Goal: Task Accomplishment & Management: Manage account settings

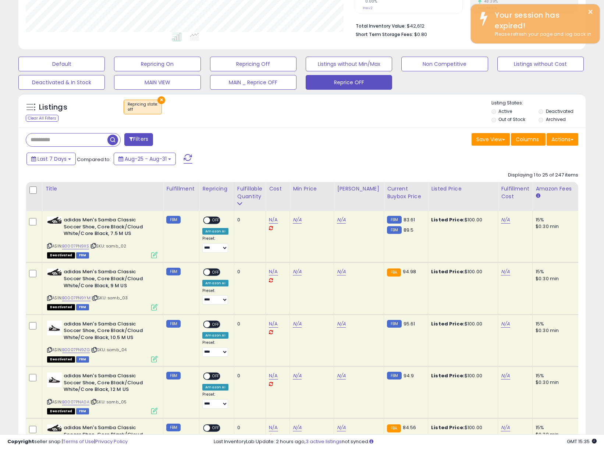
scroll to position [151, 329]
drag, startPoint x: 320, startPoint y: 86, endPoint x: 141, endPoint y: 1, distance: 198.5
click at [320, 86] on button "Reprice OFF" at bounding box center [348, 82] width 86 height 15
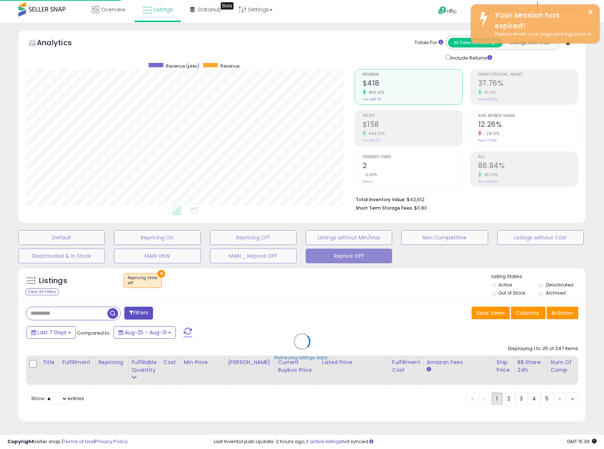
scroll to position [1, 0]
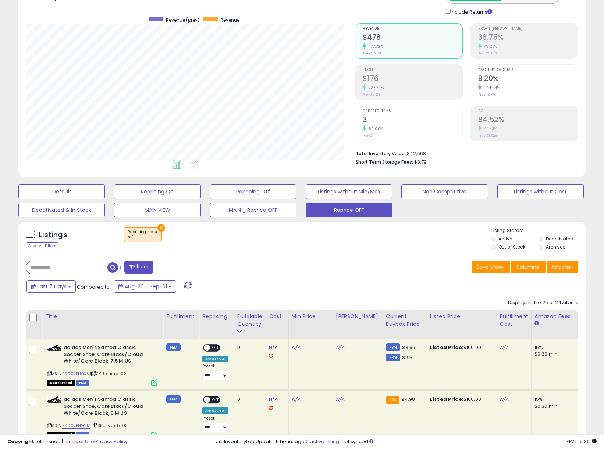
scroll to position [63, 0]
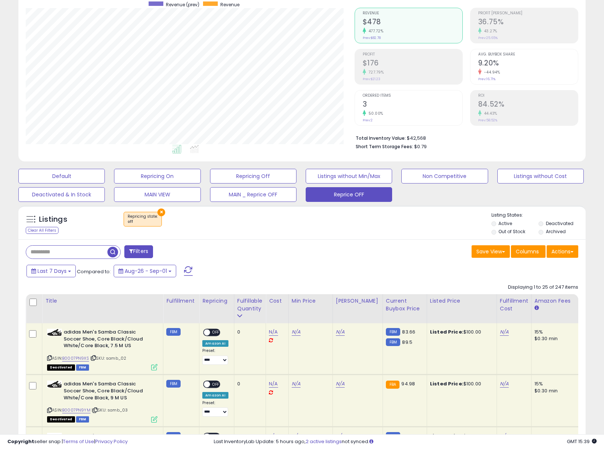
drag, startPoint x: 253, startPoint y: 306, endPoint x: 13, endPoint y: 139, distance: 291.9
click at [253, 306] on div "Fulfillable Quantity" at bounding box center [249, 304] width 25 height 15
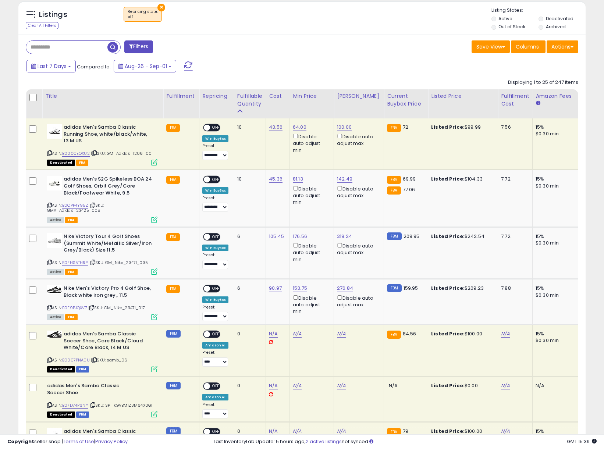
scroll to position [268, 0]
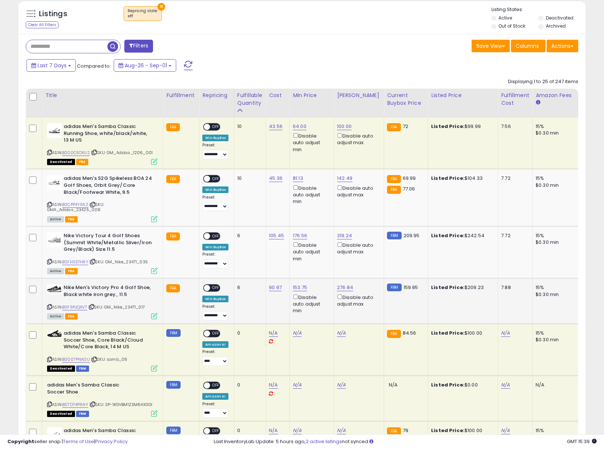
click at [217, 287] on span "OFF" at bounding box center [216, 288] width 12 height 6
click at [299, 287] on link "153.75" at bounding box center [300, 287] width 14 height 7
drag, startPoint x: 182, startPoint y: 261, endPoint x: 154, endPoint y: 261, distance: 27.9
type input "***"
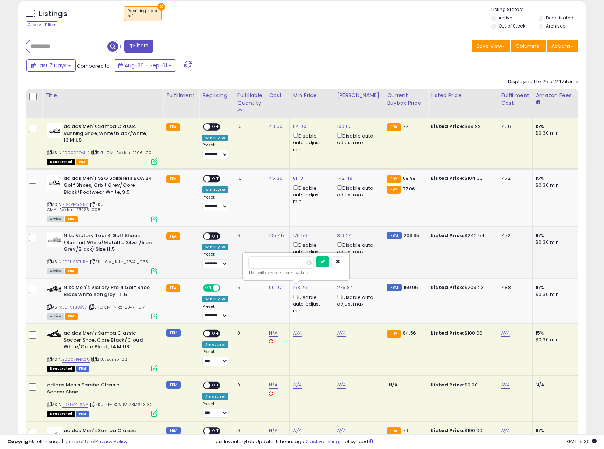
click button "submit" at bounding box center [322, 261] width 12 height 11
drag, startPoint x: 333, startPoint y: 287, endPoint x: 339, endPoint y: 288, distance: 5.5
click at [334, 287] on td "276.84 Disable auto adjust max" at bounding box center [359, 301] width 50 height 46
drag, startPoint x: 339, startPoint y: 288, endPoint x: 309, endPoint y: 278, distance: 31.5
click at [339, 288] on link "276.84" at bounding box center [345, 287] width 16 height 7
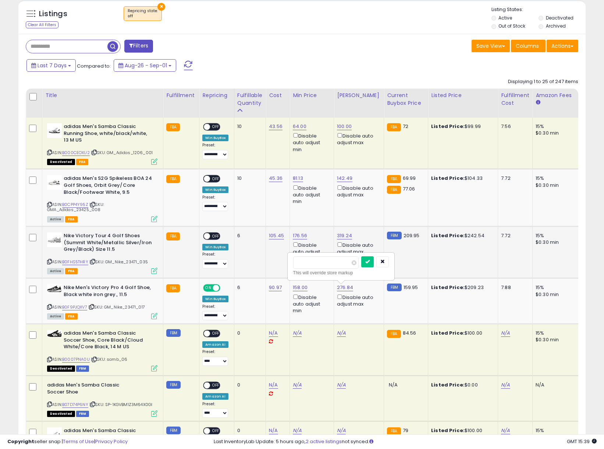
drag, startPoint x: 262, startPoint y: 260, endPoint x: 252, endPoint y: 260, distance: 10.3
type input "***"
click button "submit" at bounding box center [367, 261] width 12 height 11
click at [297, 287] on link "158.00" at bounding box center [300, 287] width 15 height 7
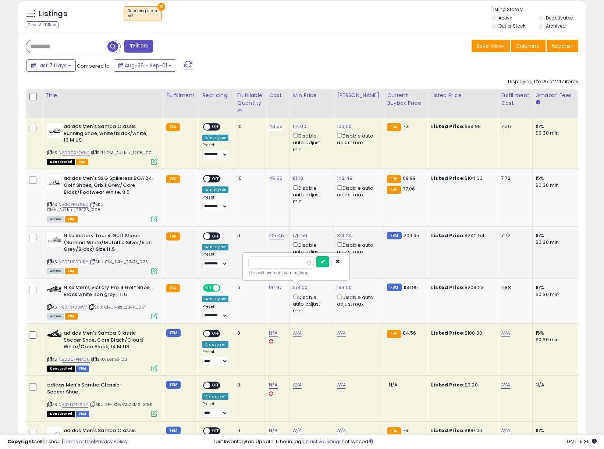
drag, startPoint x: 228, startPoint y: 259, endPoint x: 212, endPoint y: 259, distance: 16.2
type input "***"
click button "submit" at bounding box center [322, 261] width 12 height 11
click at [218, 234] on span "OFF" at bounding box center [216, 236] width 12 height 6
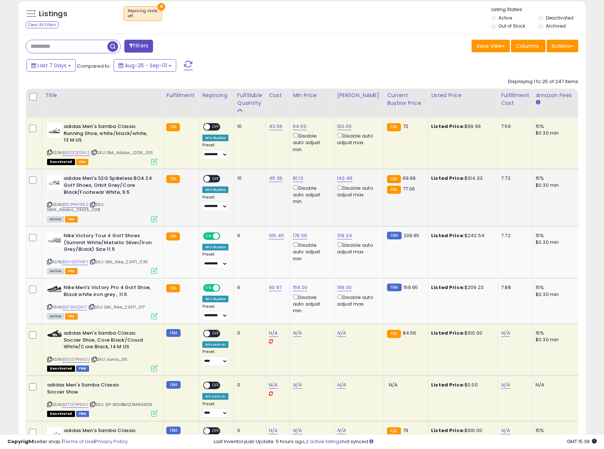
click at [214, 179] on span "OFF" at bounding box center [216, 179] width 12 height 6
click at [300, 236] on link "176.56" at bounding box center [300, 235] width 14 height 7
drag, startPoint x: 279, startPoint y: 209, endPoint x: 216, endPoint y: 208, distance: 62.5
type input "***"
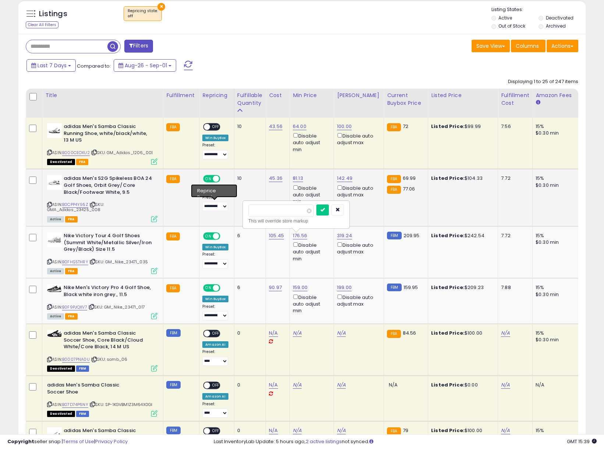
click button "submit" at bounding box center [322, 209] width 12 height 11
drag, startPoint x: 341, startPoint y: 236, endPoint x: 329, endPoint y: 225, distance: 16.4
click at [341, 236] on link "319.24" at bounding box center [344, 235] width 15 height 7
drag, startPoint x: 326, startPoint y: 212, endPoint x: 262, endPoint y: 205, distance: 64.7
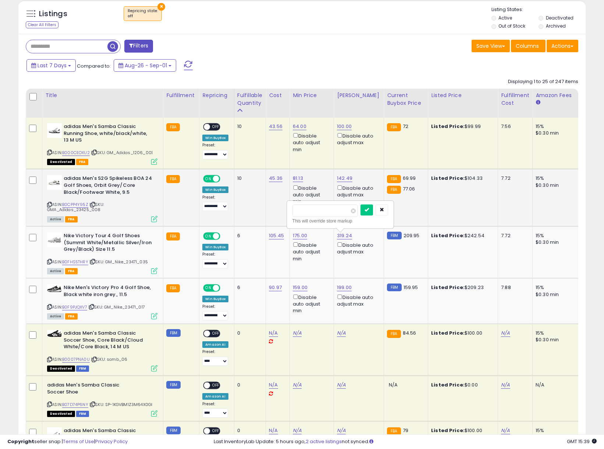
type input "***"
click button "submit" at bounding box center [366, 209] width 12 height 11
click at [295, 177] on link "81.13" at bounding box center [298, 178] width 10 height 7
drag, startPoint x: 262, startPoint y: 154, endPoint x: 230, endPoint y: 151, distance: 32.5
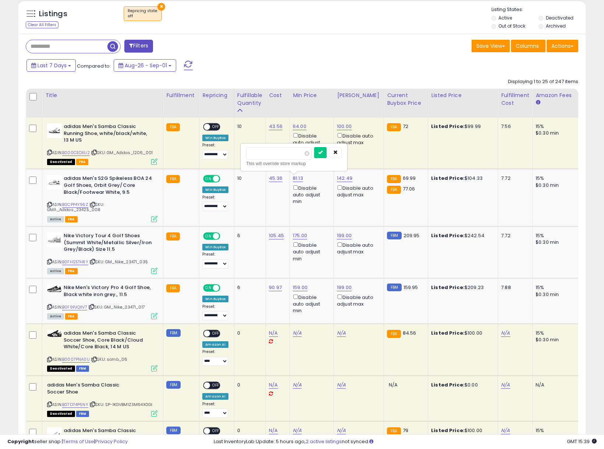
type input "**"
click button "submit" at bounding box center [320, 152] width 12 height 11
click at [346, 179] on link "142.49" at bounding box center [344, 178] width 15 height 7
drag, startPoint x: 324, startPoint y: 151, endPoint x: 247, endPoint y: 151, distance: 76.8
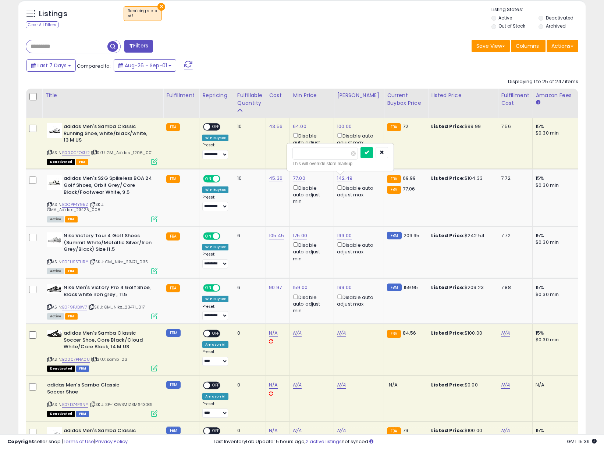
type input "**"
click button "submit" at bounding box center [366, 152] width 12 height 11
